Goal: Task Accomplishment & Management: Manage account settings

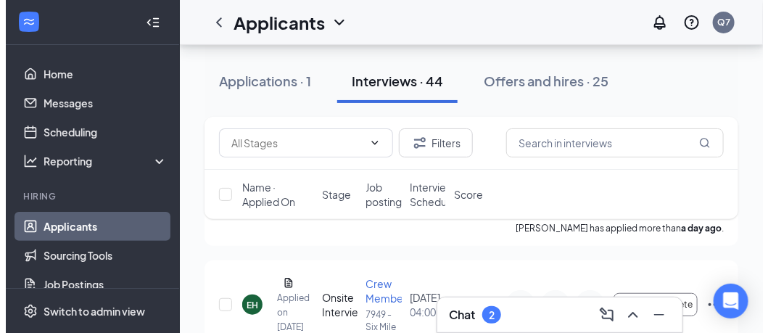
scroll to position [218, 0]
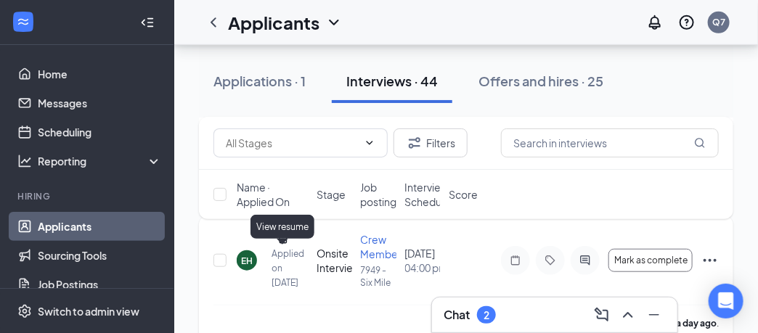
click at [281, 245] on icon "Document" at bounding box center [283, 239] width 12 height 12
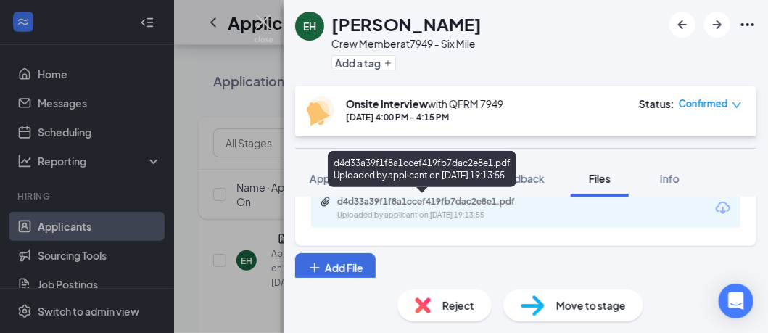
scroll to position [58, 0]
click at [405, 208] on div "Uploaded by applicant on [DATE] 19:13:55" at bounding box center [446, 213] width 218 height 12
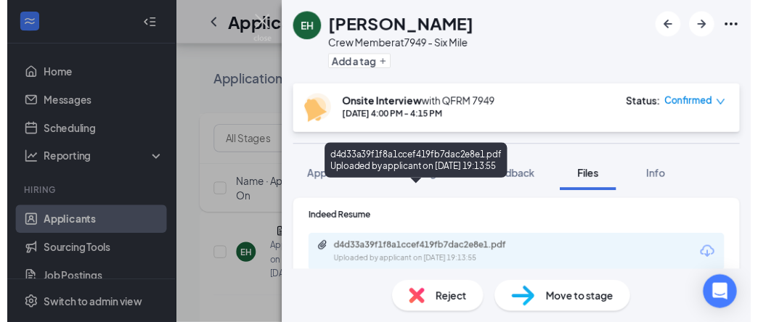
scroll to position [0, 0]
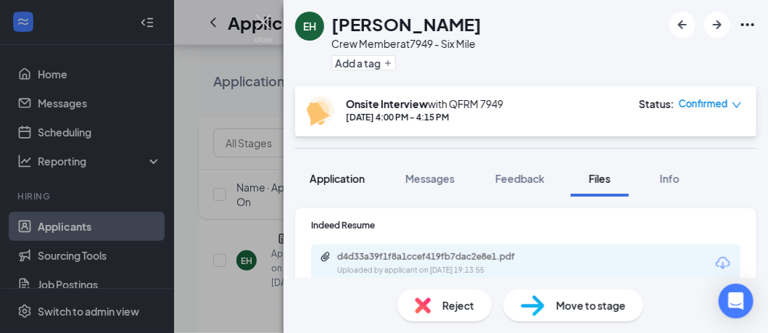
click at [350, 181] on span "Application" at bounding box center [337, 178] width 55 height 13
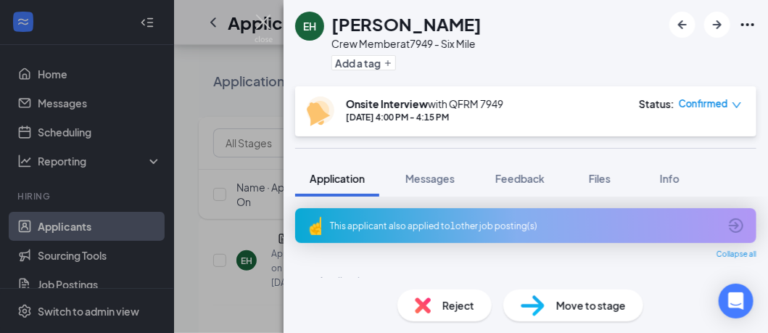
click at [228, 231] on div "EH [PERSON_NAME] Crew Member at 7949 - Six Mile Add a tag Onsite Interview with…" at bounding box center [384, 166] width 768 height 333
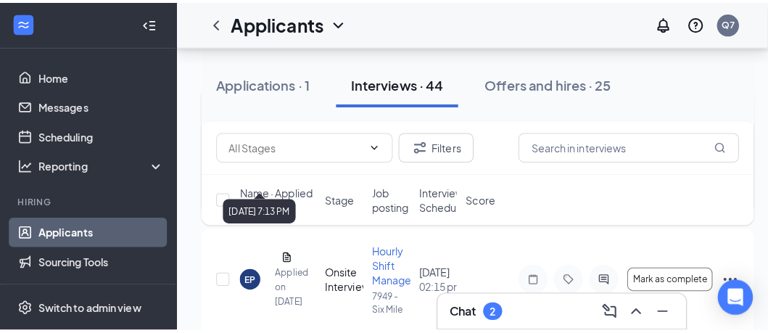
scroll to position [362, 0]
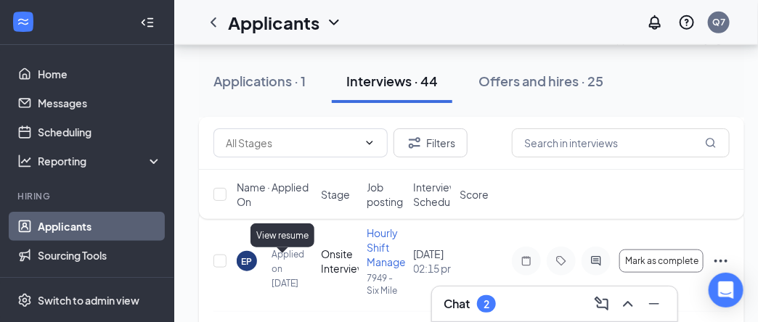
click at [284, 245] on icon "Document" at bounding box center [283, 239] width 8 height 9
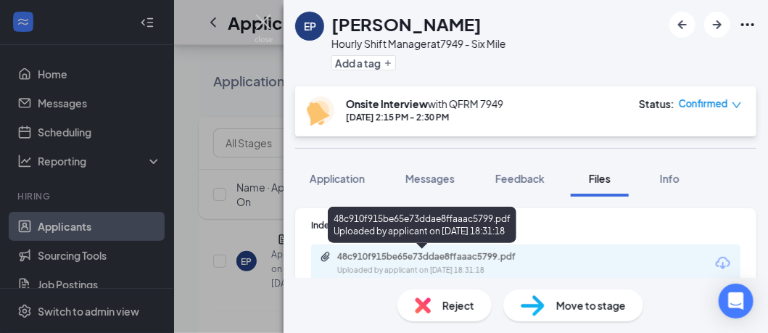
click at [423, 256] on div "48c910f915be65e73ddae8ffaaac5799.pdf" at bounding box center [438, 257] width 203 height 12
